Goal: Task Accomplishment & Management: Use online tool/utility

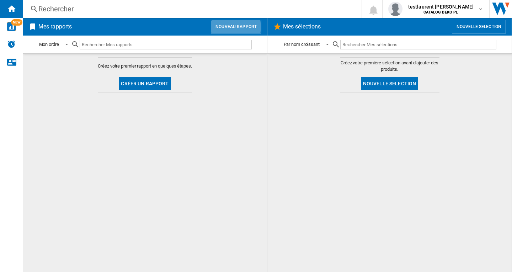
click at [231, 27] on button "Nouveau rapport" at bounding box center [236, 27] width 51 height 14
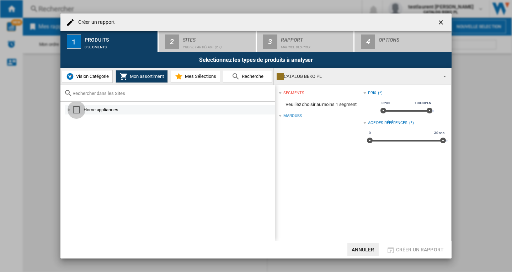
click at [74, 111] on div "Select" at bounding box center [76, 109] width 7 height 7
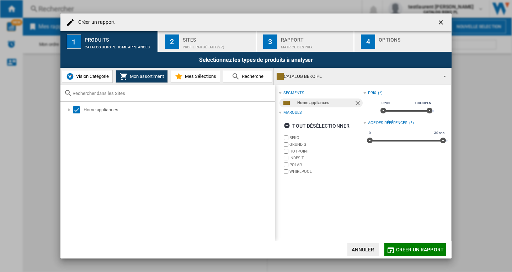
click at [407, 248] on span "Créer un rapport" at bounding box center [420, 250] width 48 height 6
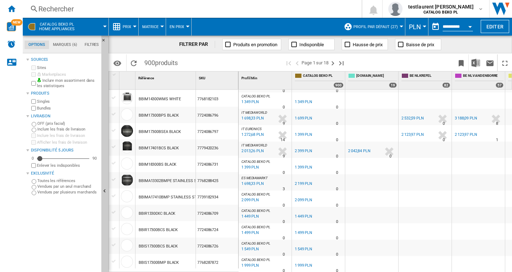
scroll to position [540, 0]
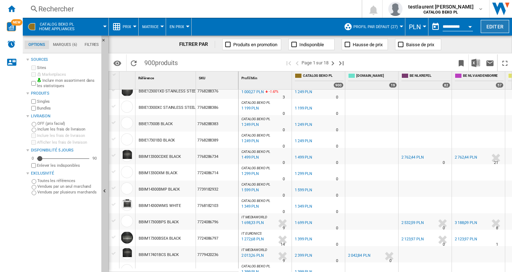
click at [492, 27] on button "Editer" at bounding box center [495, 26] width 28 height 13
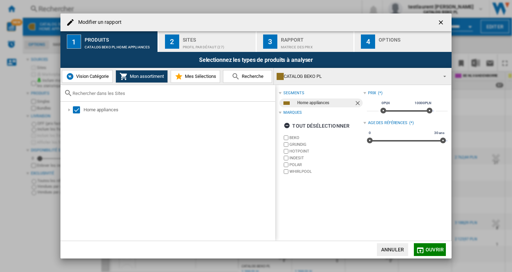
click at [292, 164] on label "POLAR" at bounding box center [327, 164] width 74 height 5
click at [297, 157] on label "INDESIT" at bounding box center [327, 157] width 74 height 5
click at [300, 151] on label "HOTPOINT" at bounding box center [327, 151] width 74 height 5
click at [313, 125] on div "tout désélectionner" at bounding box center [317, 126] width 66 height 13
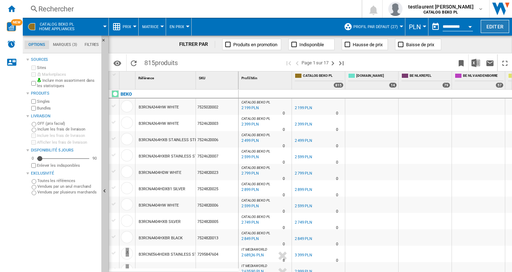
click at [490, 28] on button "Editer" at bounding box center [495, 26] width 28 height 13
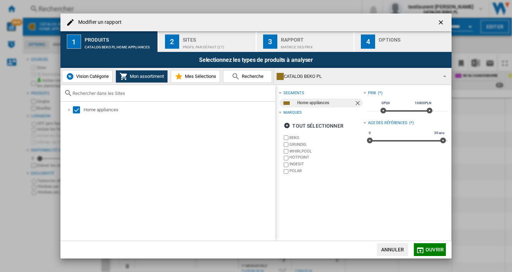
click at [436, 250] on span "Ouvrir" at bounding box center [435, 250] width 18 height 6
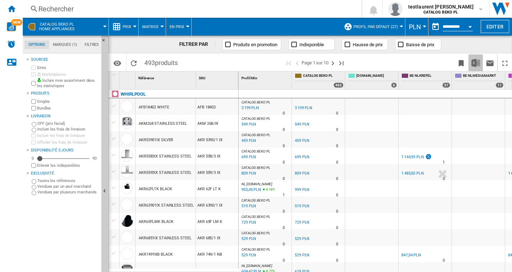
click at [475, 61] on img "Télécharger au format Excel" at bounding box center [476, 63] width 9 height 9
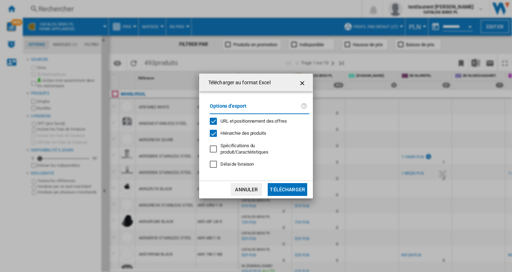
click at [294, 187] on button "Télécharger" at bounding box center [287, 189] width 39 height 13
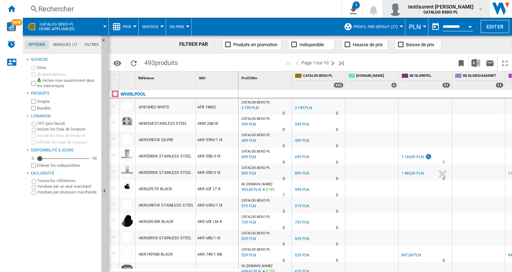
click at [456, 10] on b "CATALOG BEKO PL" at bounding box center [441, 12] width 35 height 5
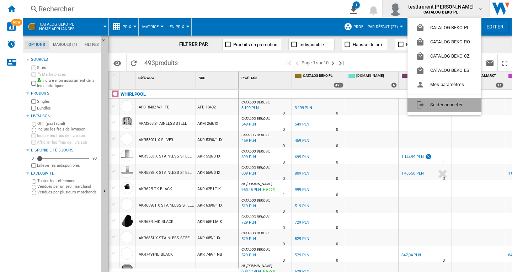
click at [440, 105] on button "Se déconnecter" at bounding box center [445, 105] width 74 height 14
